Goal: Task Accomplishment & Management: Use online tool/utility

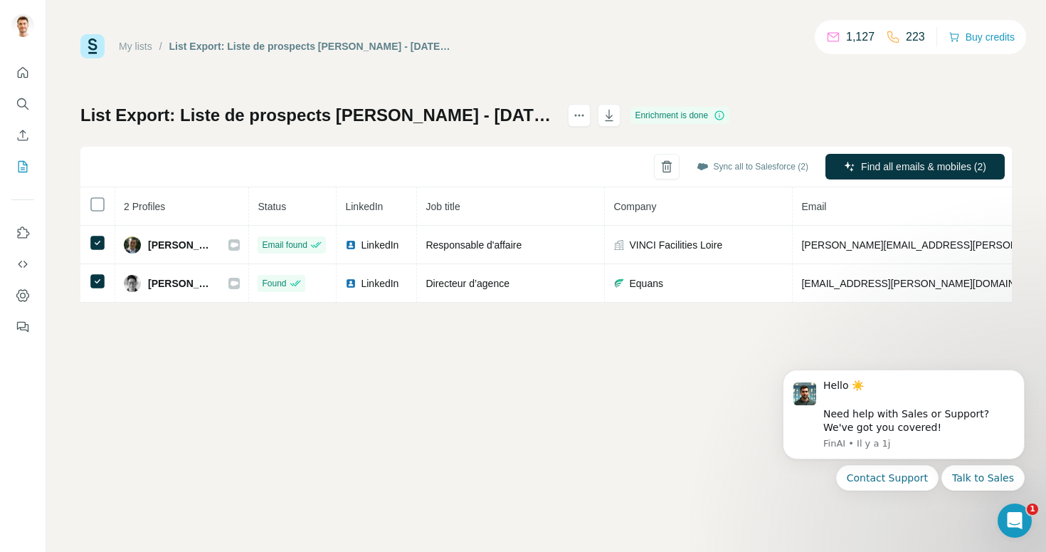
scroll to position [0, 280]
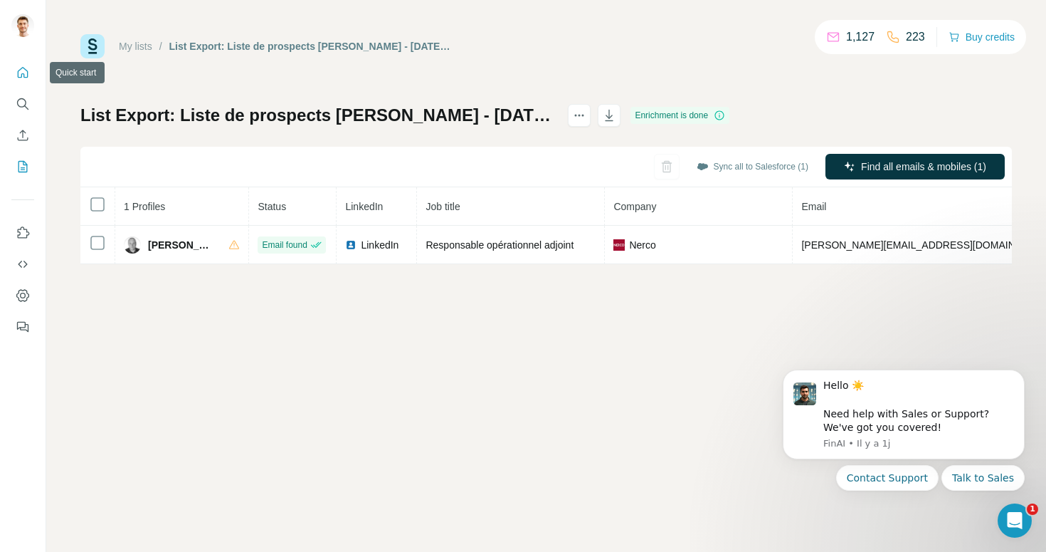
click at [23, 75] on icon "Quick start" at bounding box center [23, 72] width 11 height 11
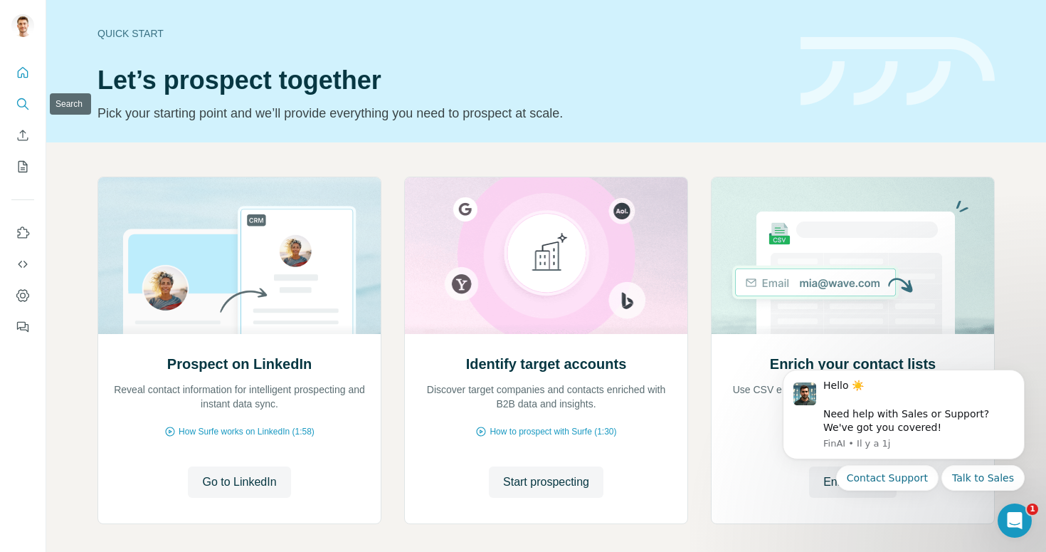
click at [19, 112] on button "Search" at bounding box center [22, 104] width 23 height 26
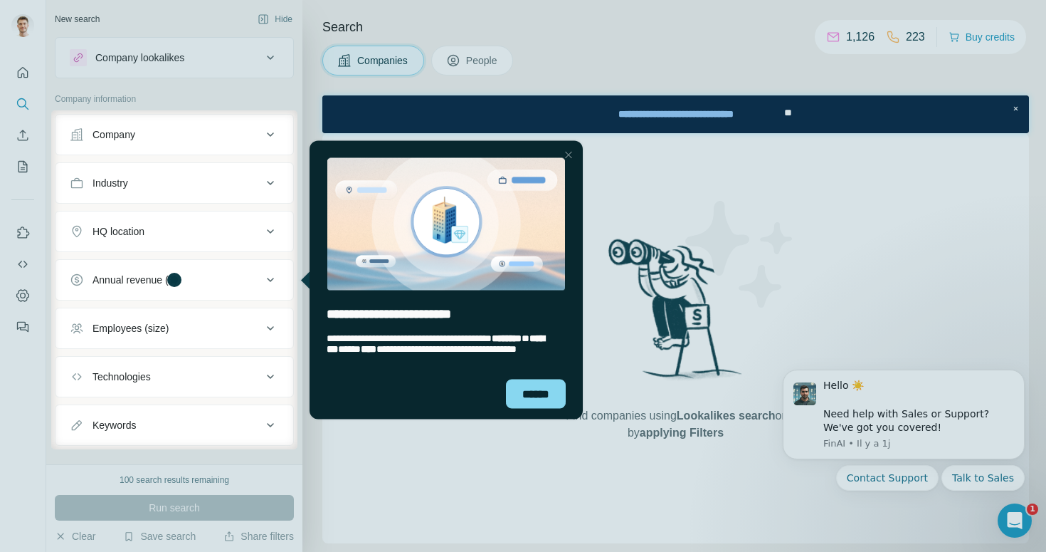
click at [572, 156] on div "Close Step" at bounding box center [568, 154] width 17 height 17
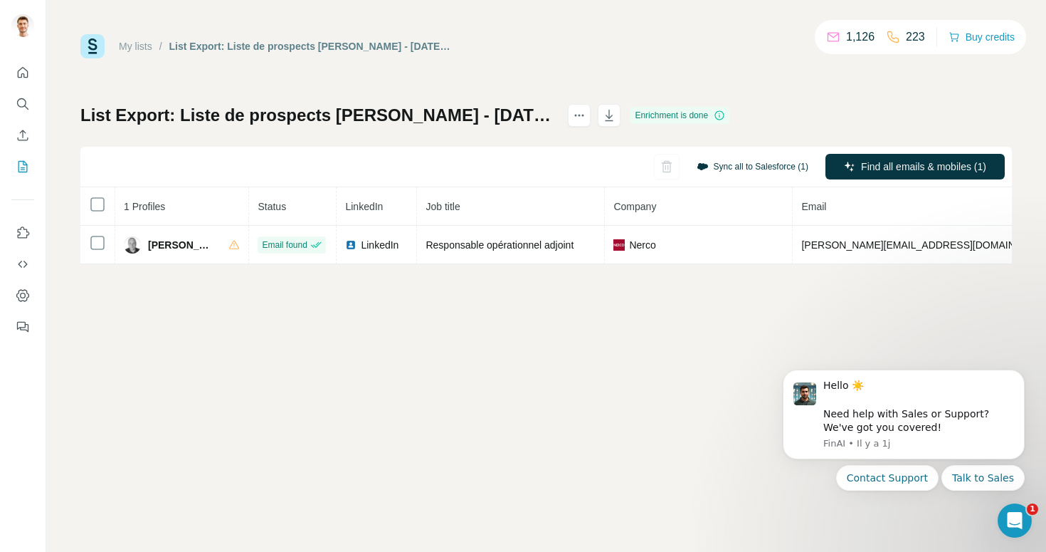
click at [761, 164] on button "Sync all to Salesforce (1)" at bounding box center [753, 166] width 132 height 21
